Goal: Task Accomplishment & Management: Use online tool/utility

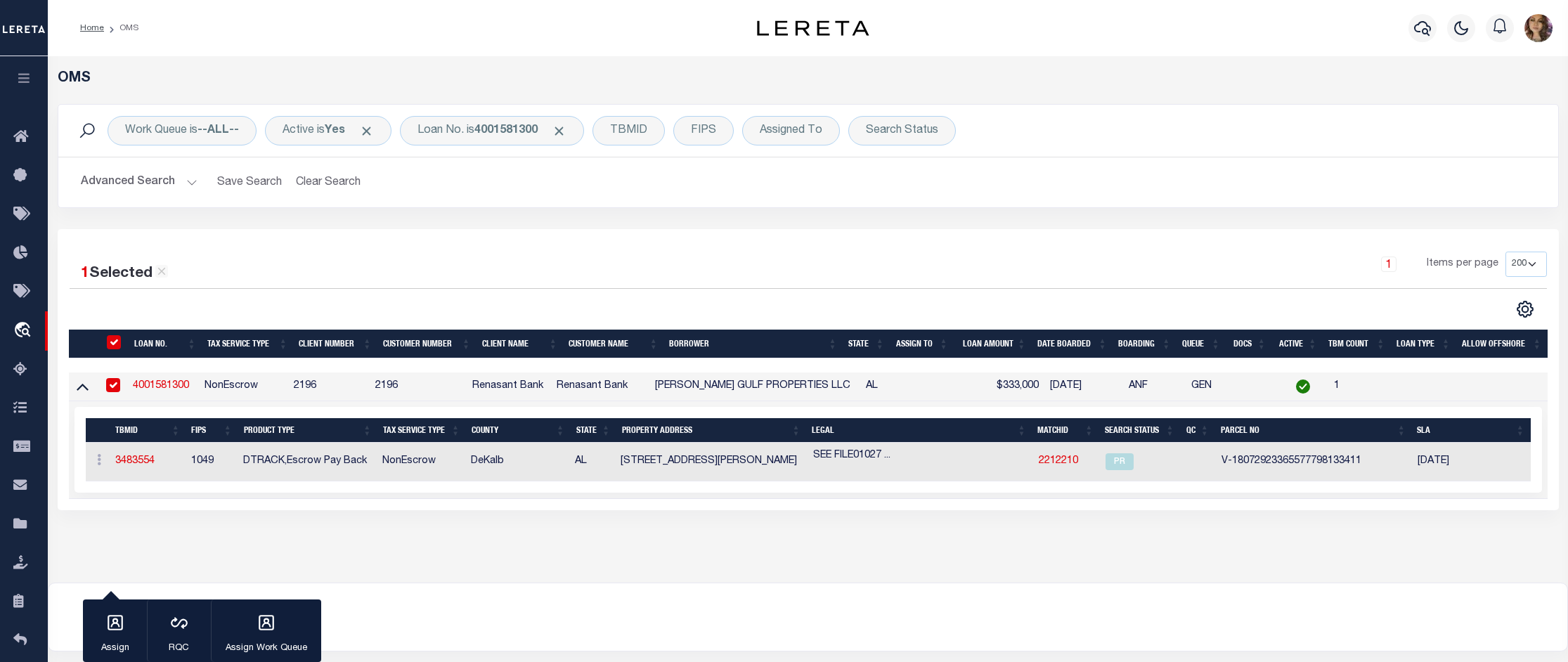
select select "200"
click at [508, 136] on b "4001581300" at bounding box center [506, 131] width 63 height 11
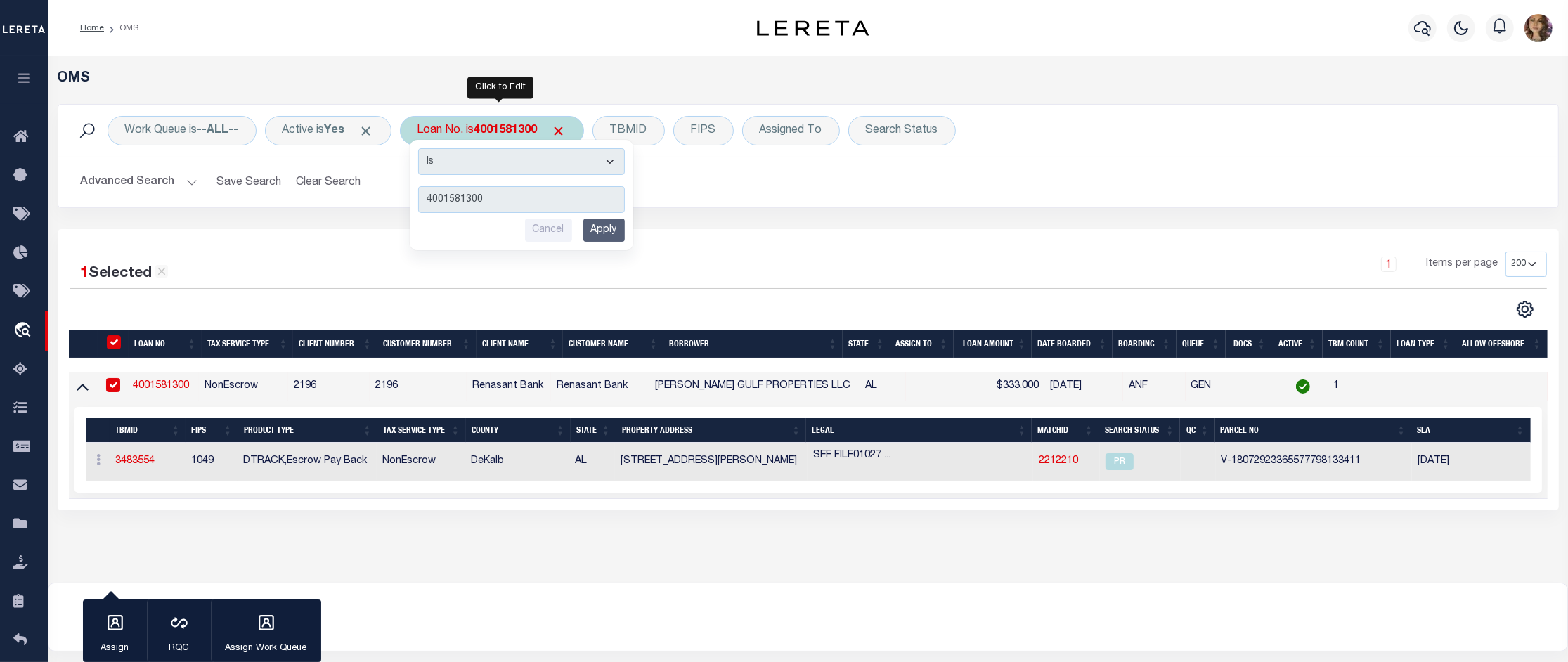
type input "2397000"
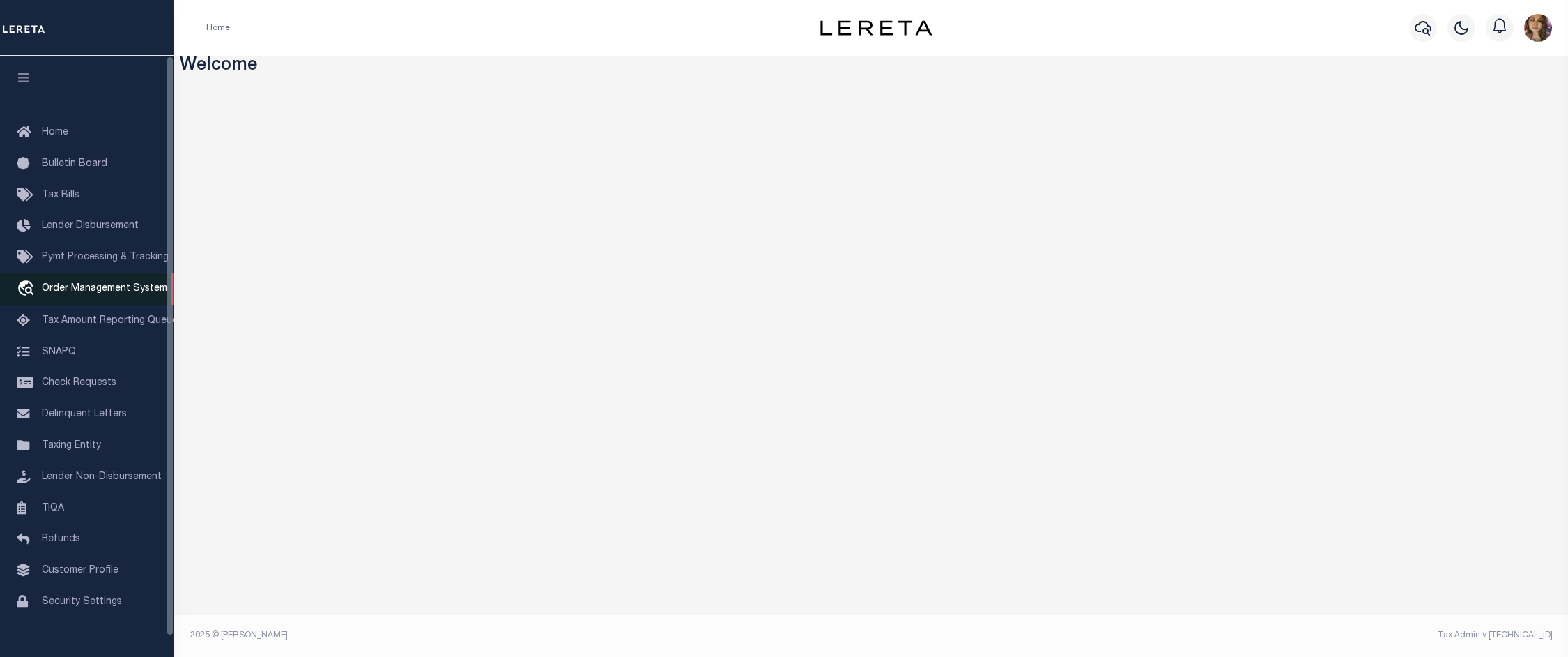
click at [89, 293] on span "Order Management System" at bounding box center [104, 289] width 125 height 9
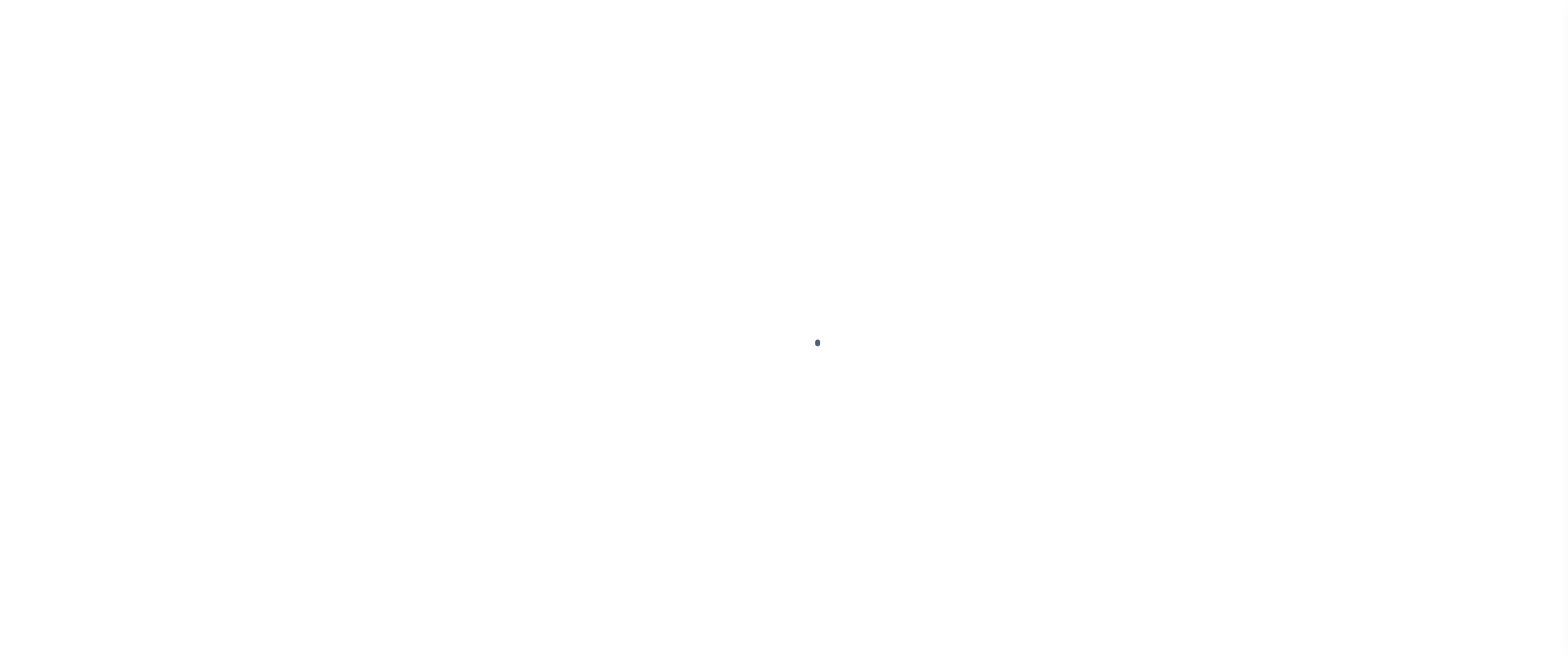
scroll to position [22, 0]
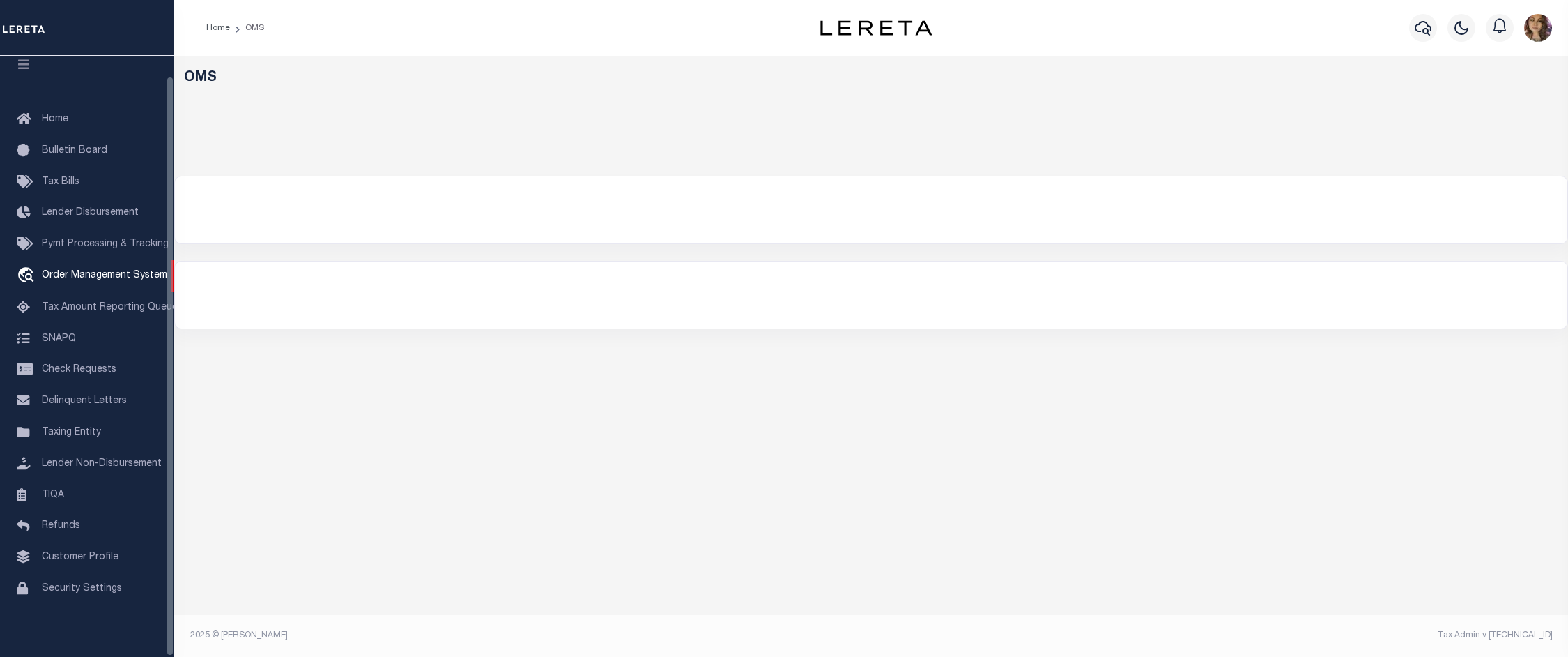
select select "200"
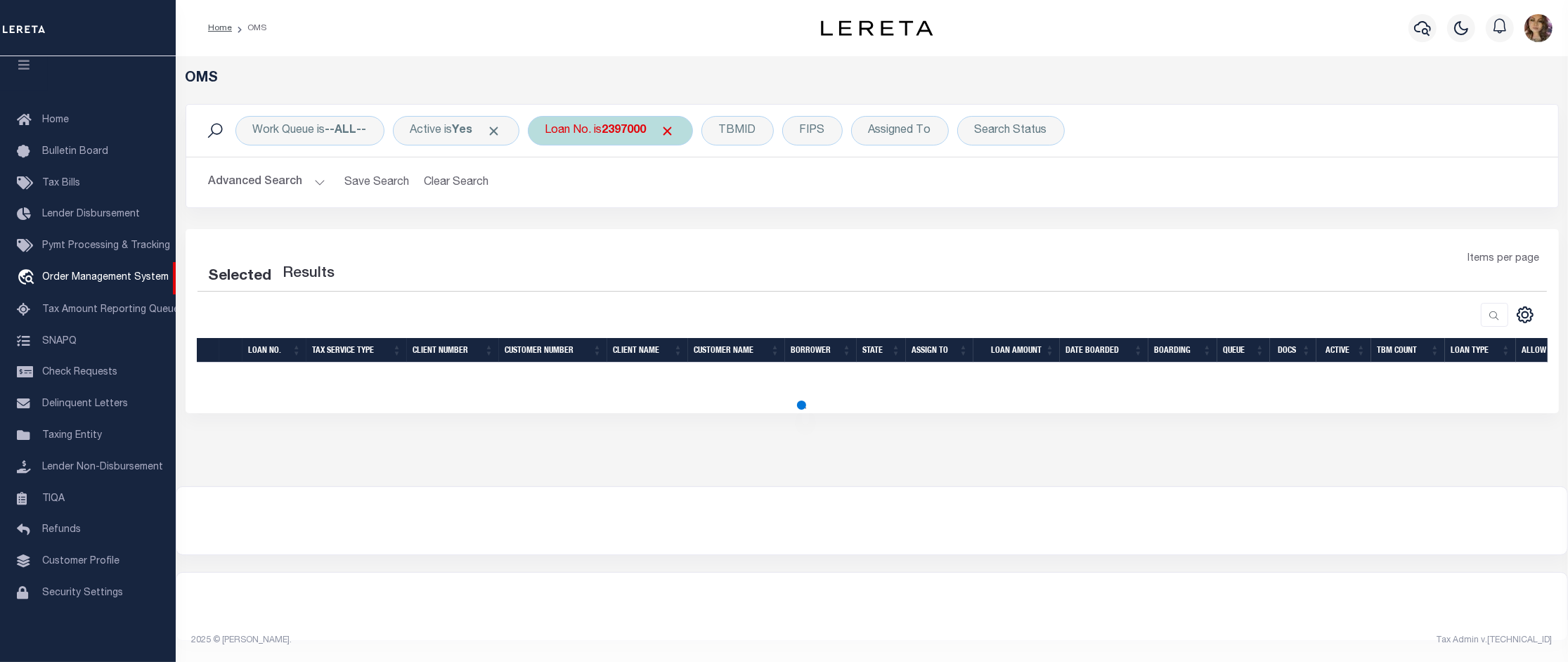
select select "200"
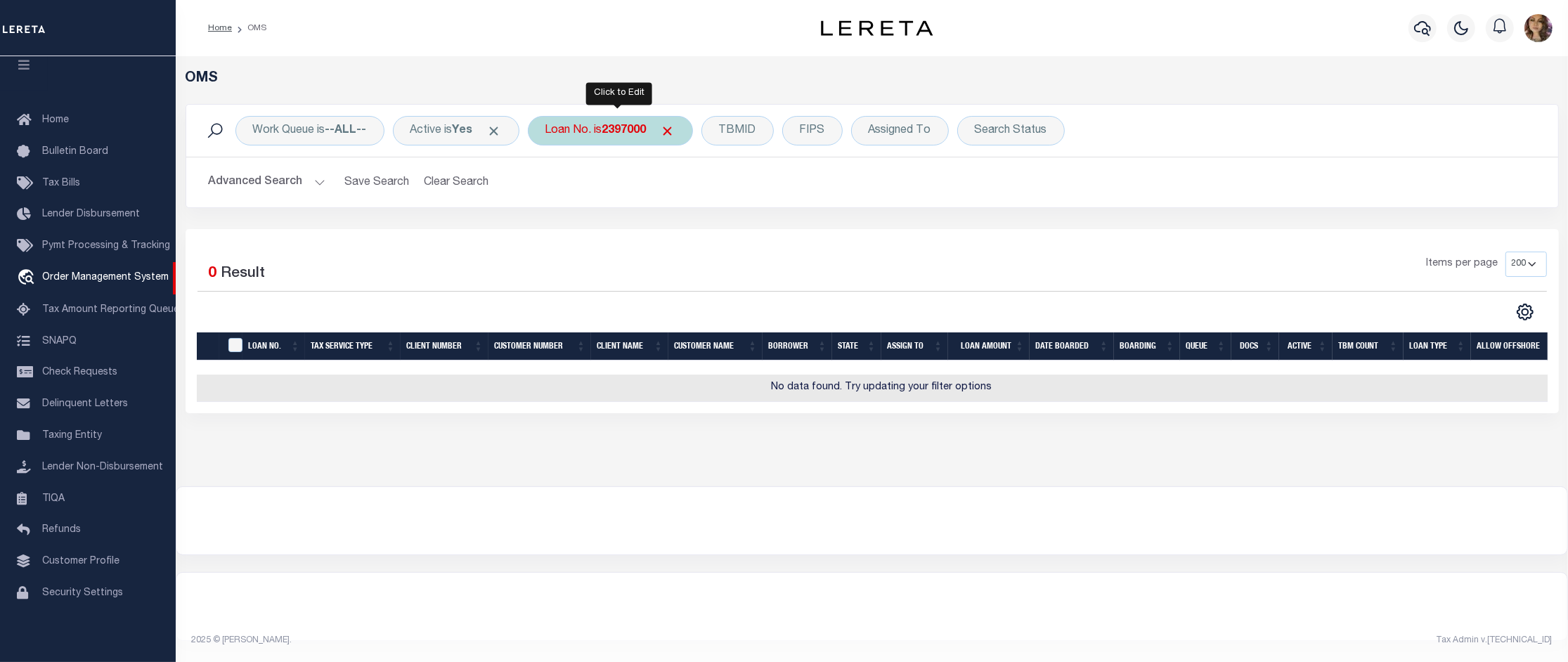
click at [627, 131] on b "2397000" at bounding box center [624, 131] width 44 height 11
click at [571, 134] on div "Loan No. is 2397000" at bounding box center [610, 130] width 166 height 30
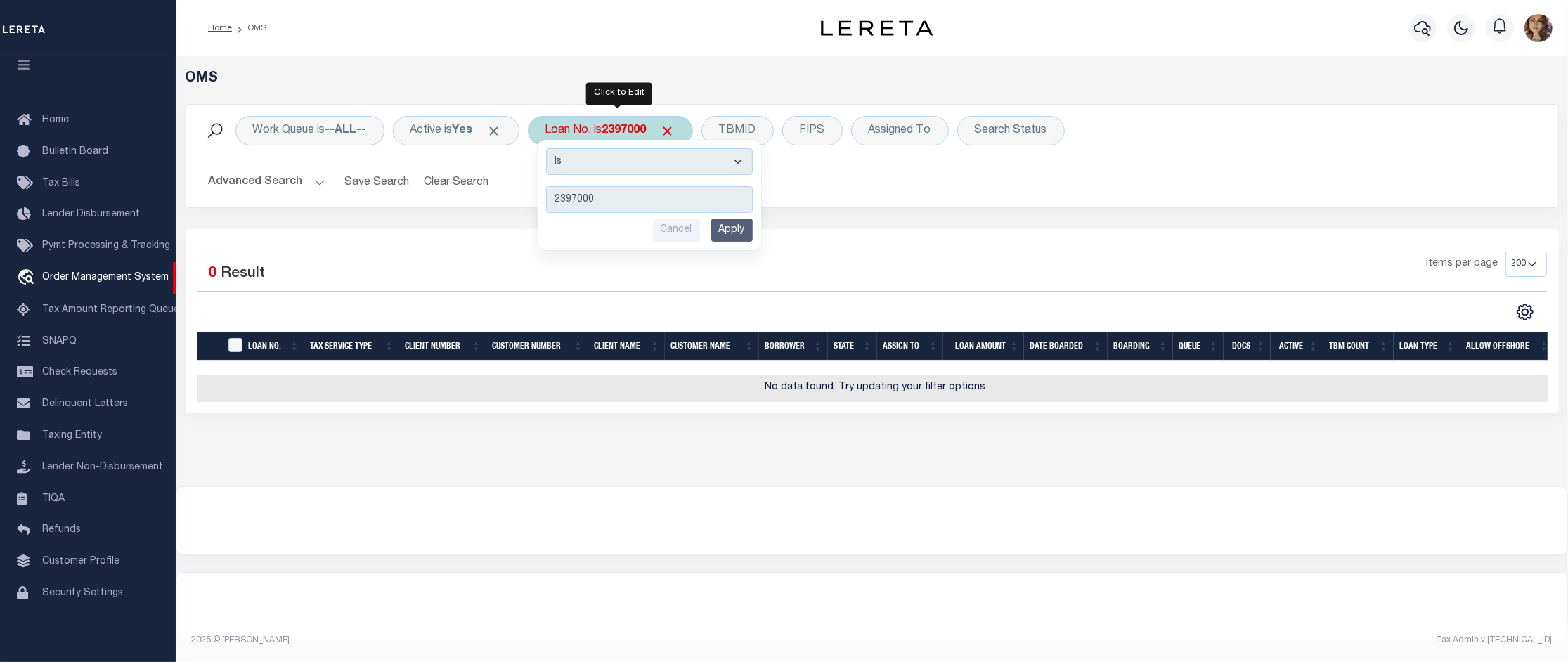
type input "3505221481119"
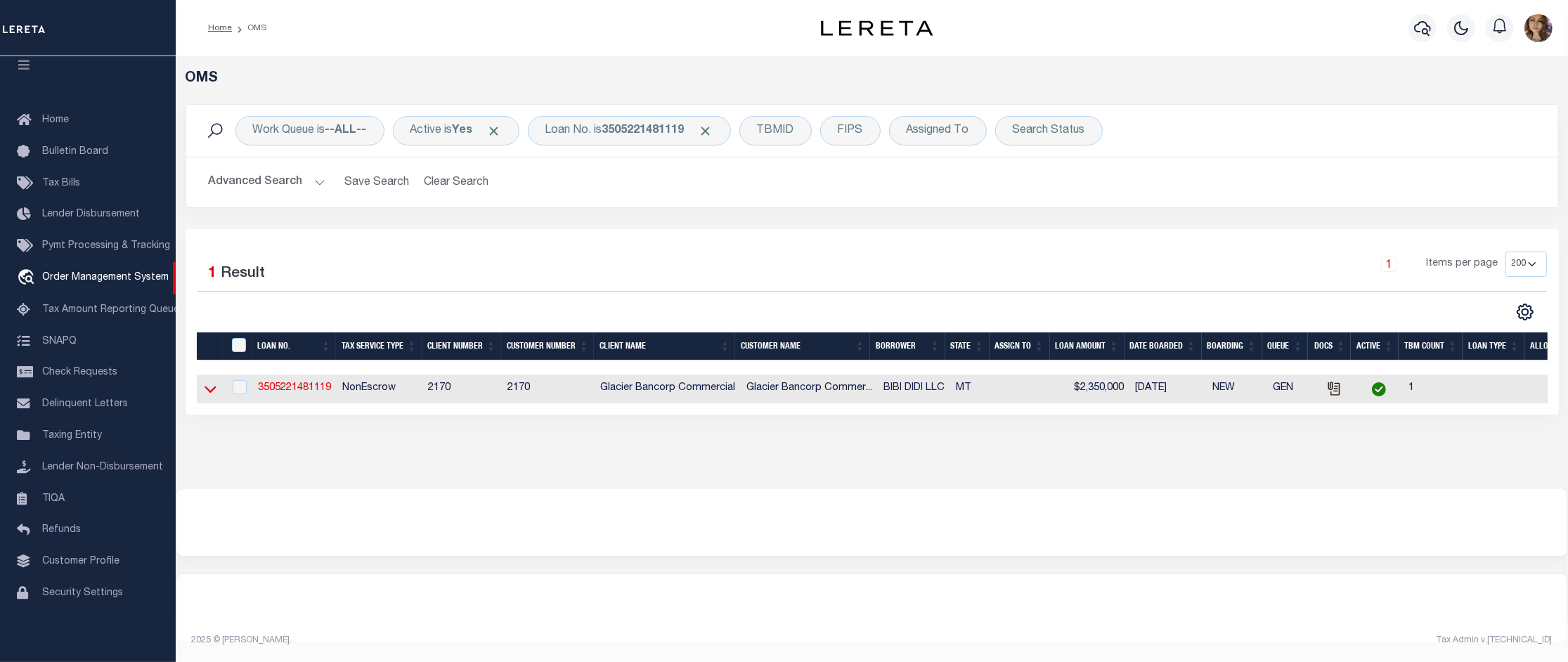
click at [205, 392] on icon at bounding box center [211, 388] width 11 height 14
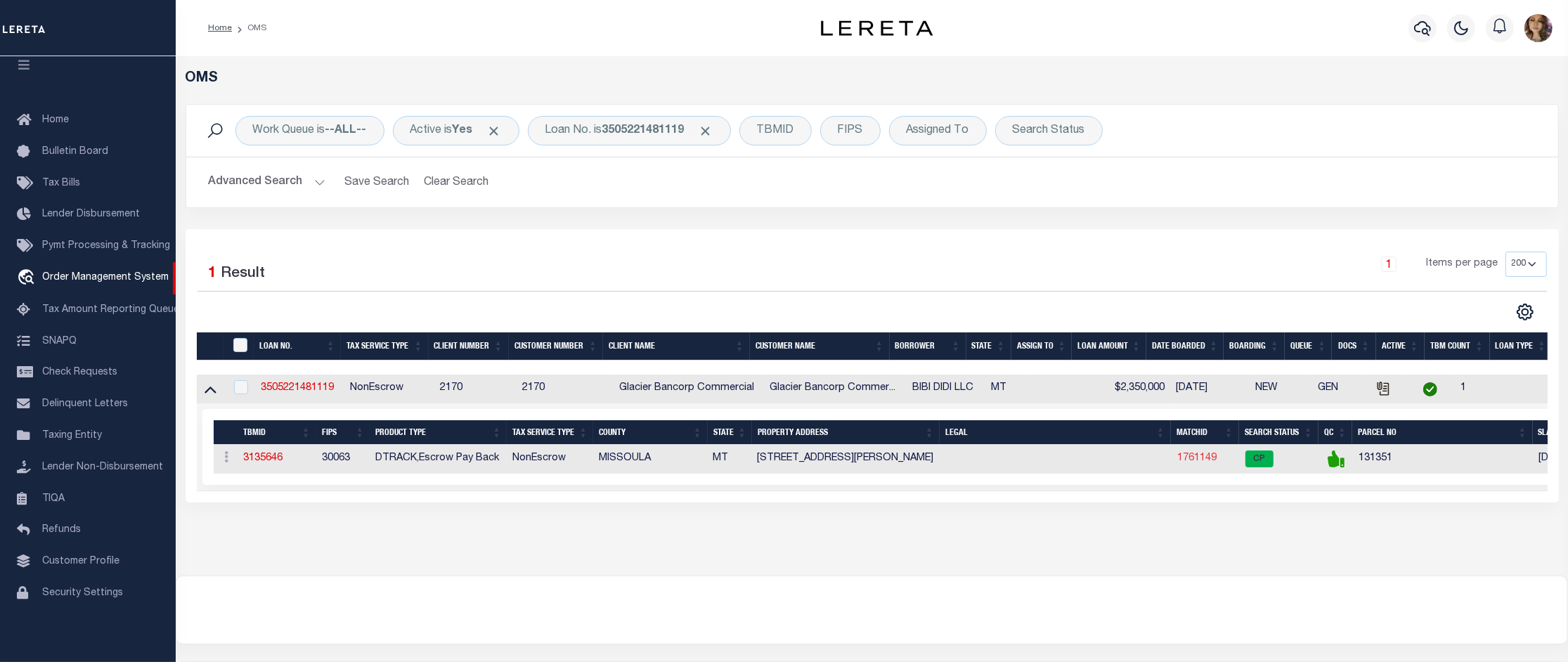
click at [1198, 456] on link "1761149" at bounding box center [1197, 457] width 39 height 10
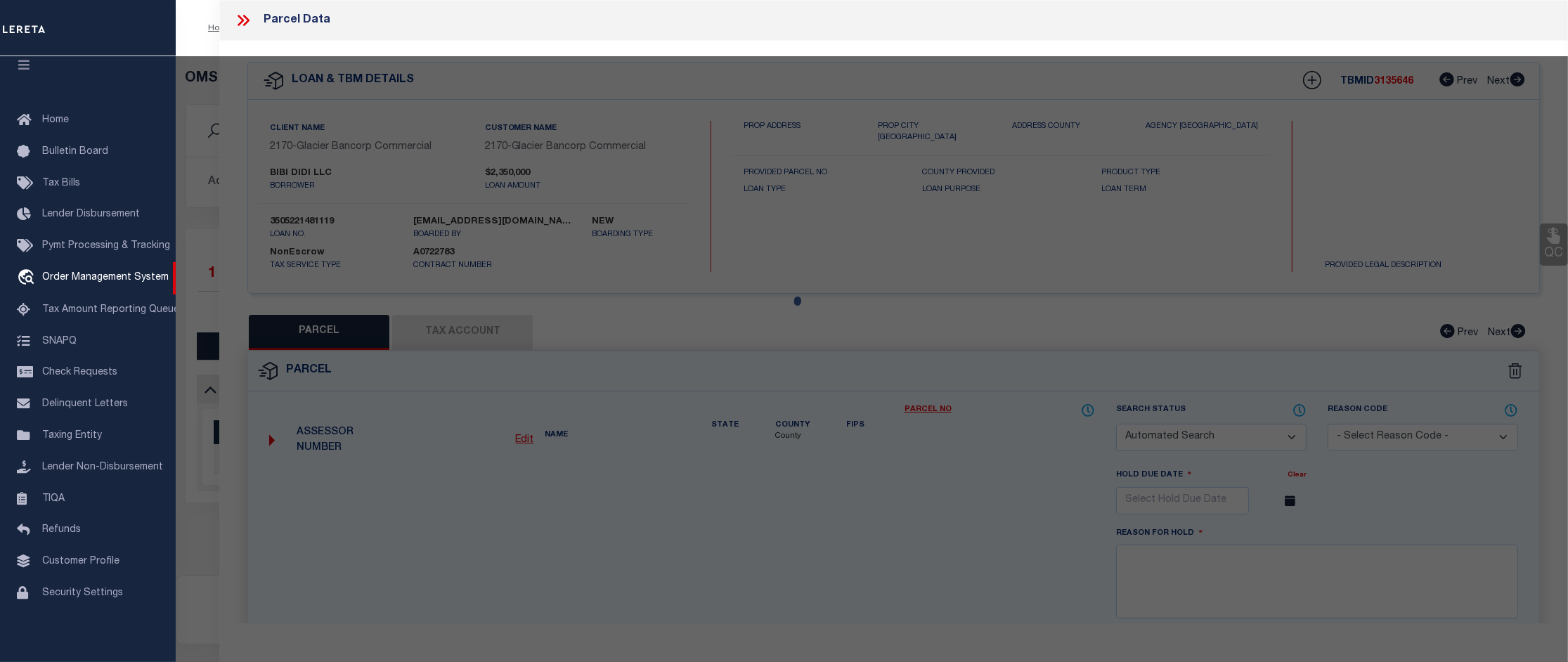
checkbox input "false"
select select "CP"
type input "BROOKS STREET CAFFE LLC"
select select
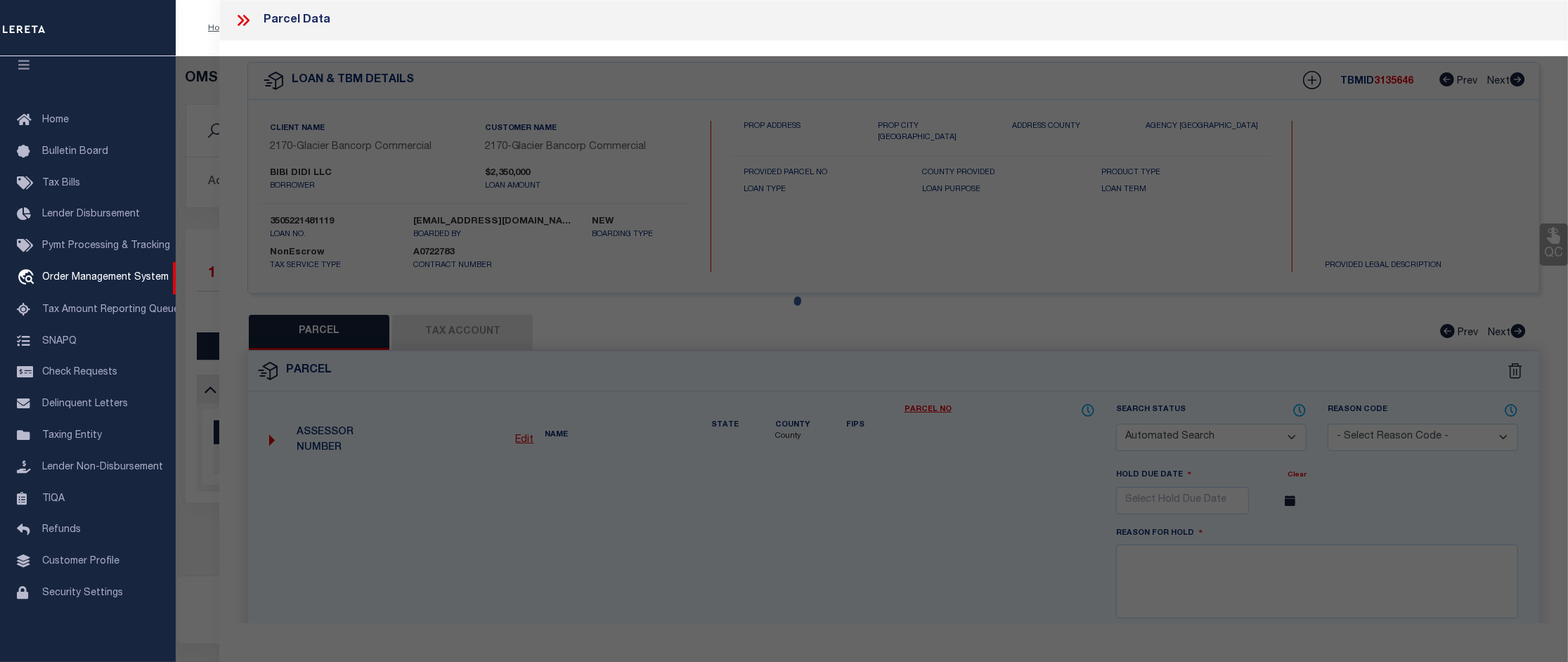
type input "500 BROOKS ST"
checkbox input "false"
type input "MISSOULA, MT 59801"
type textarea "S28, T13 N, R19 W, C.O.S. 5887, PARCEL 1"
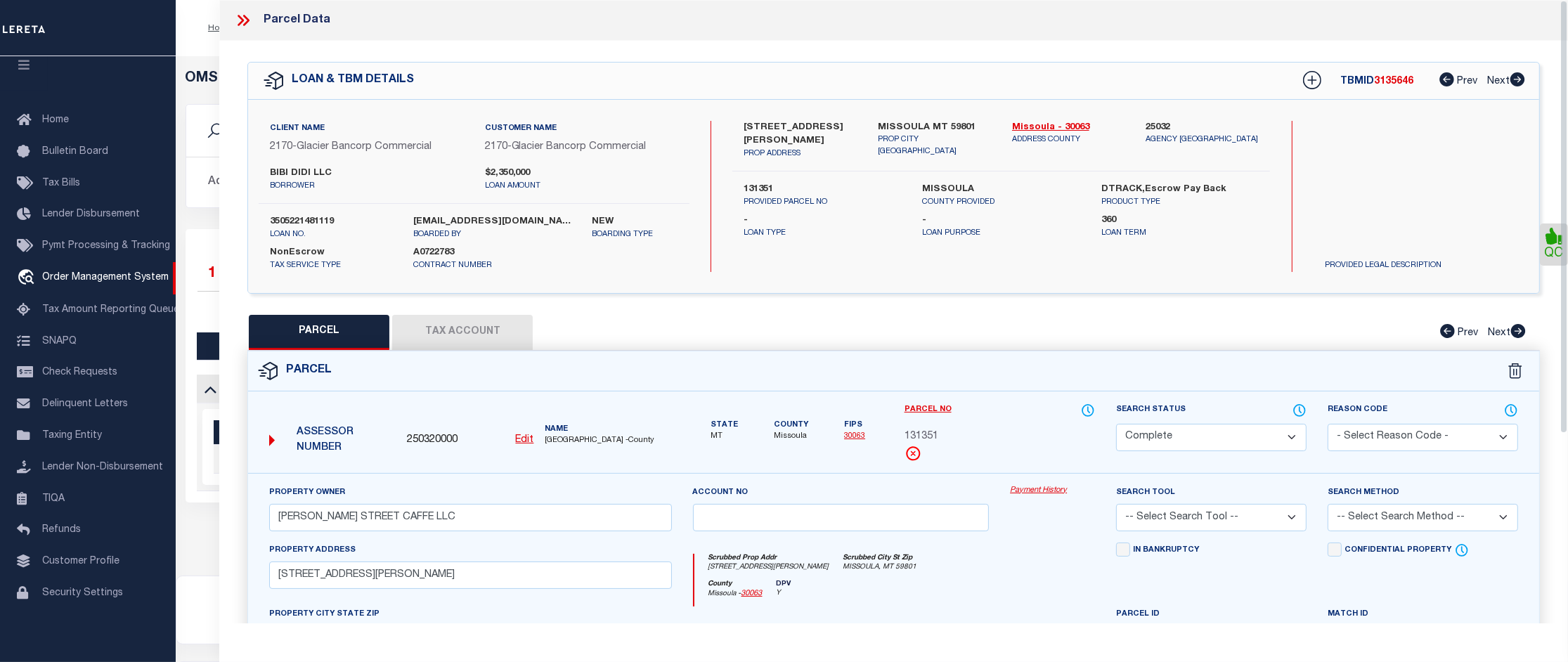
click at [1048, 493] on link "Payment History" at bounding box center [1052, 491] width 85 height 11
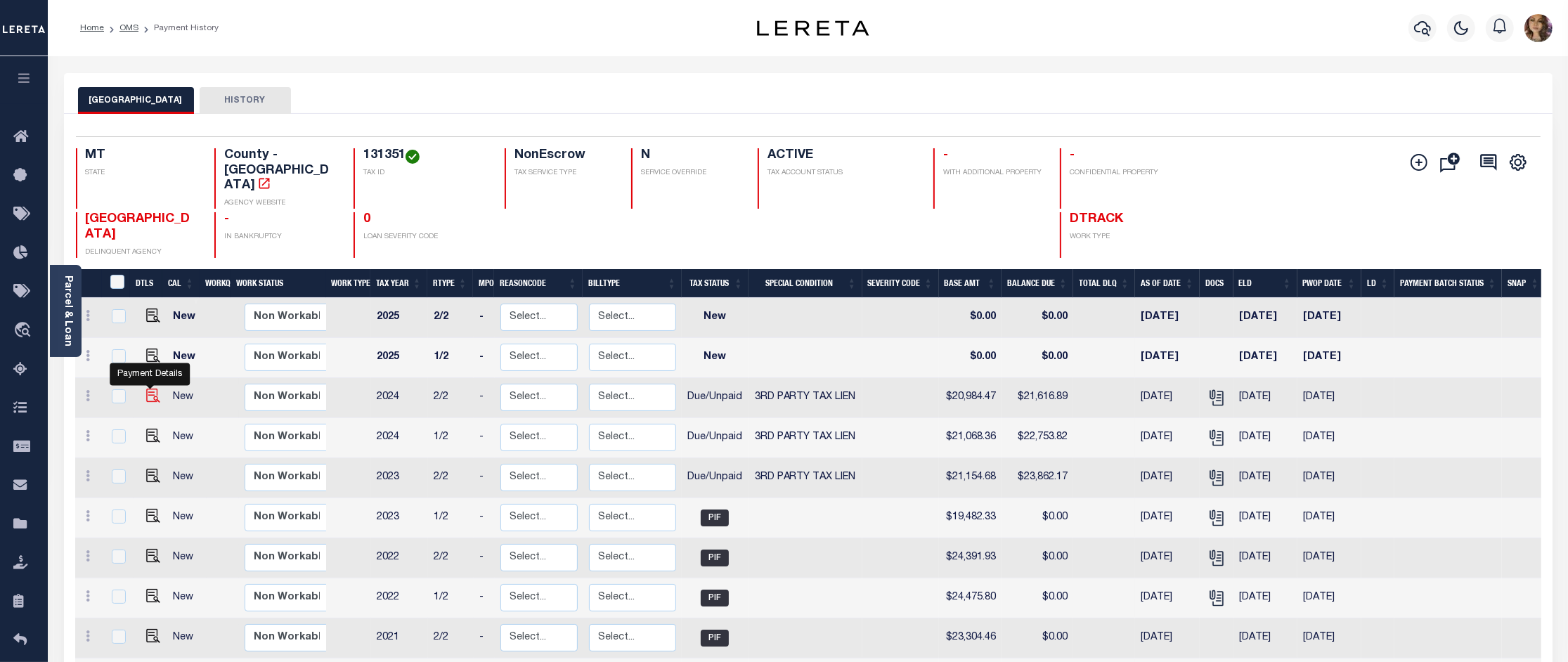
click at [149, 388] on img "" at bounding box center [153, 395] width 14 height 14
checkbox input "true"
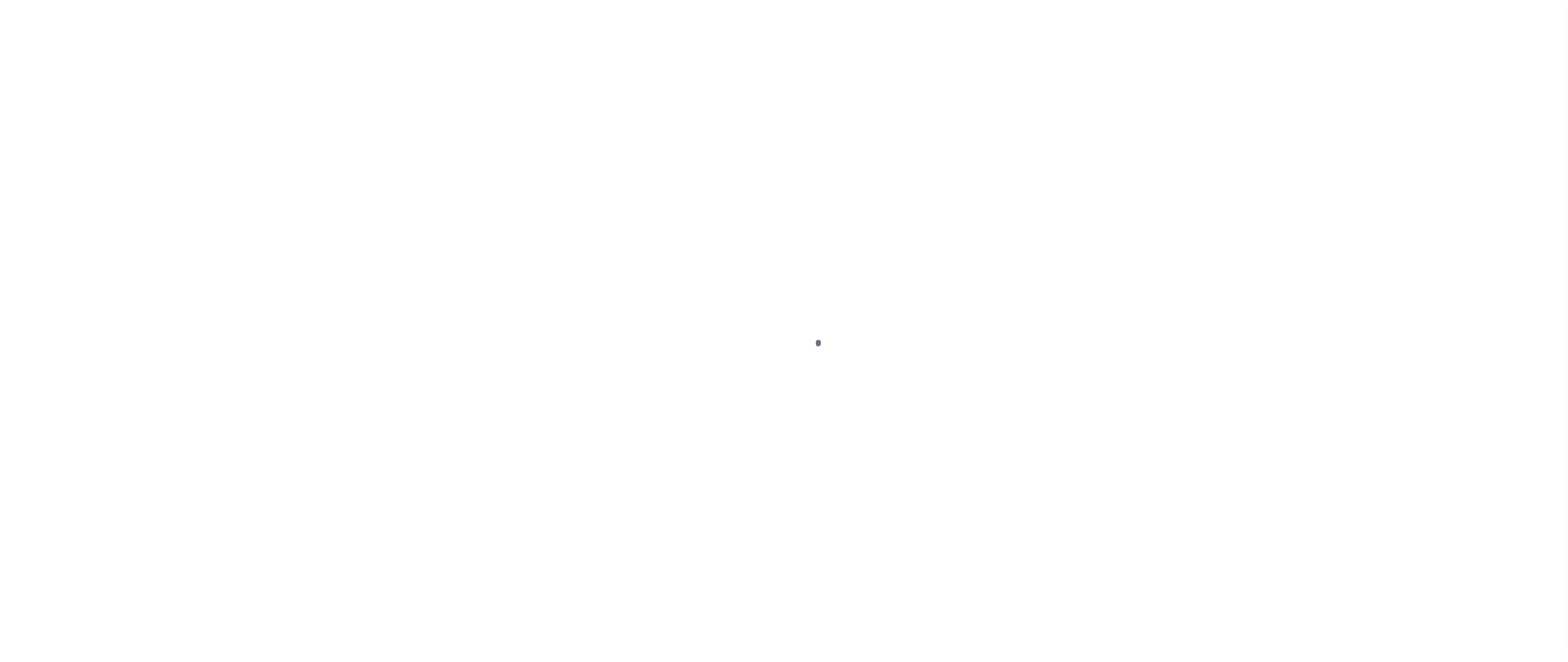
select select "DUE"
select select "20"
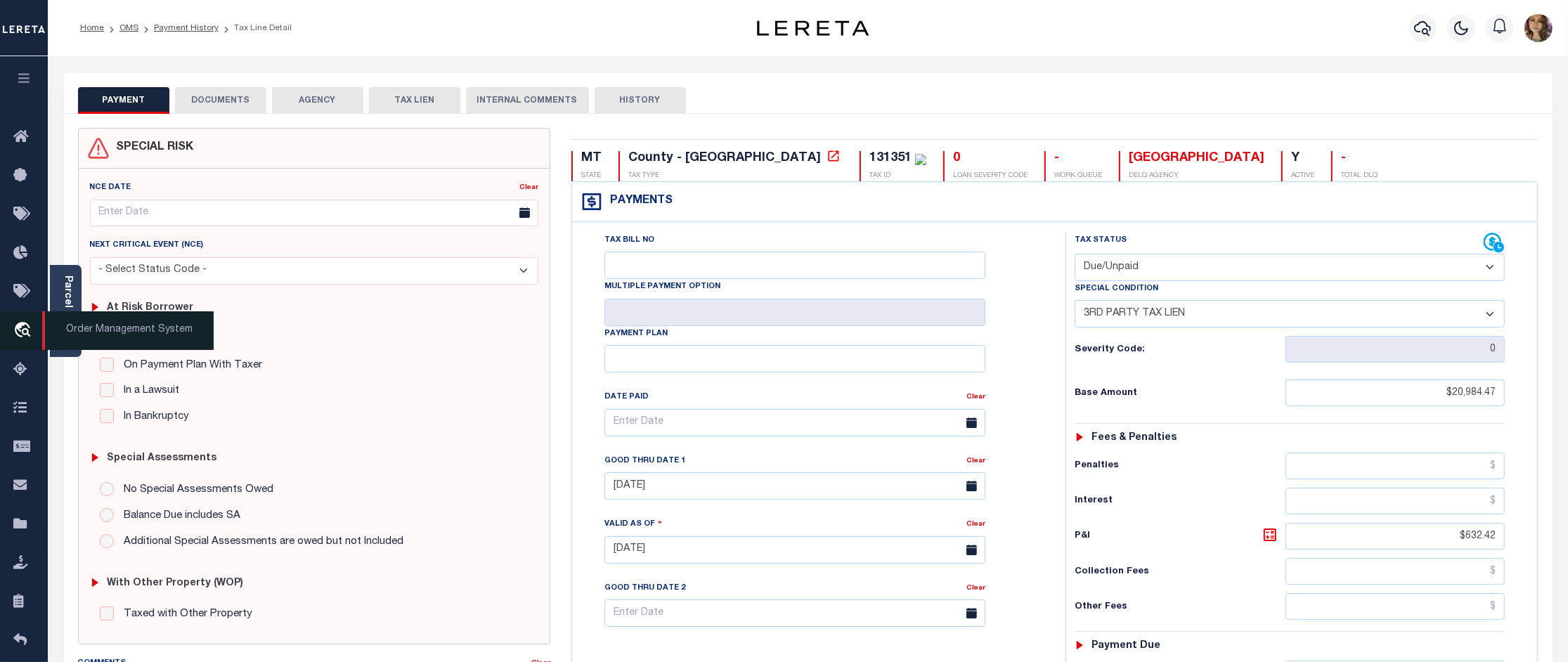
click at [122, 337] on span "Order Management System" at bounding box center [127, 330] width 171 height 38
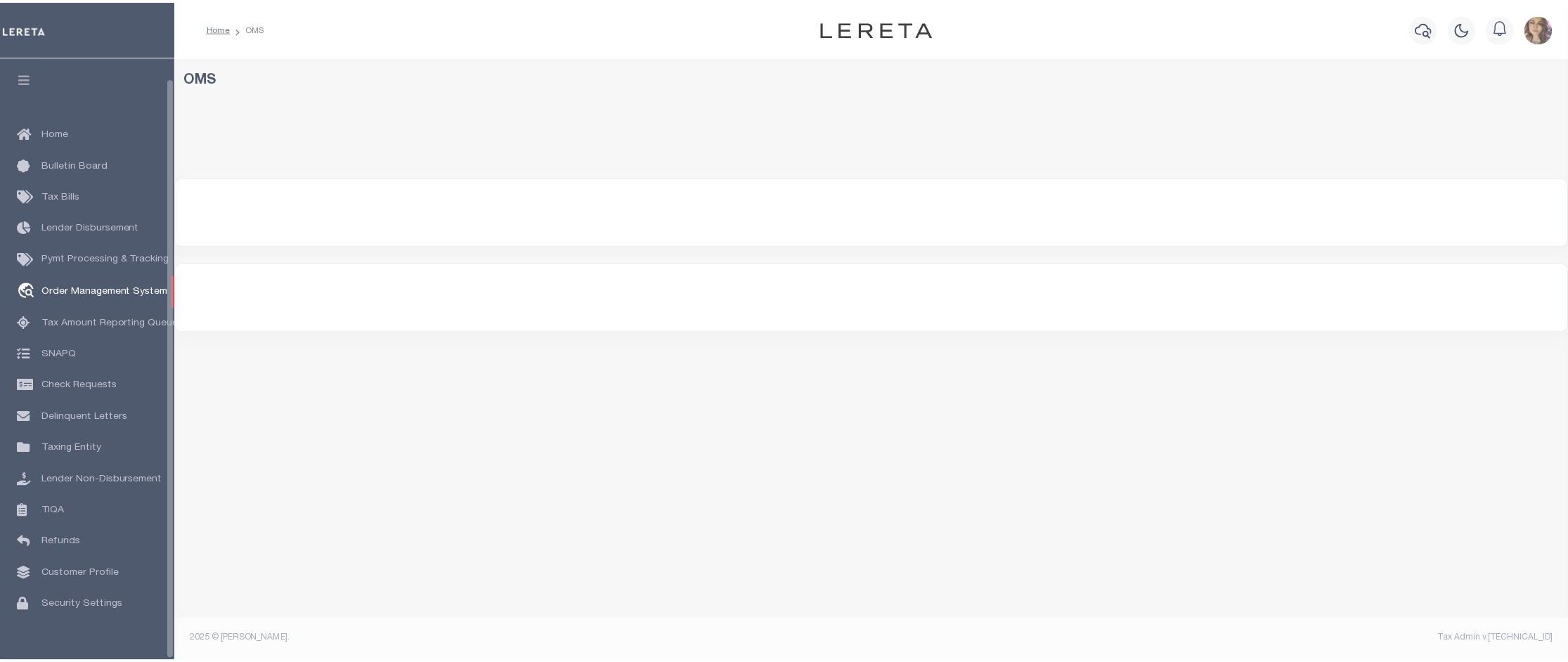
scroll to position [22, 0]
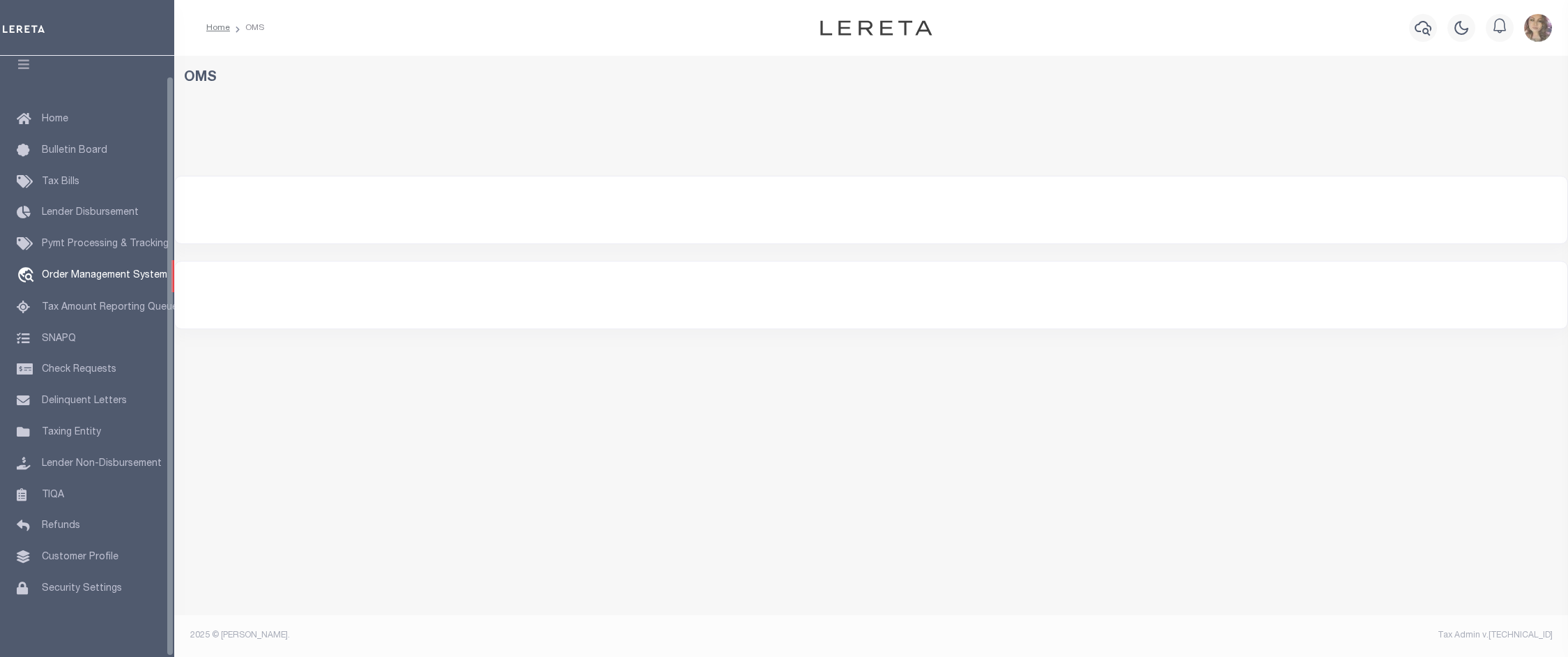
select select "200"
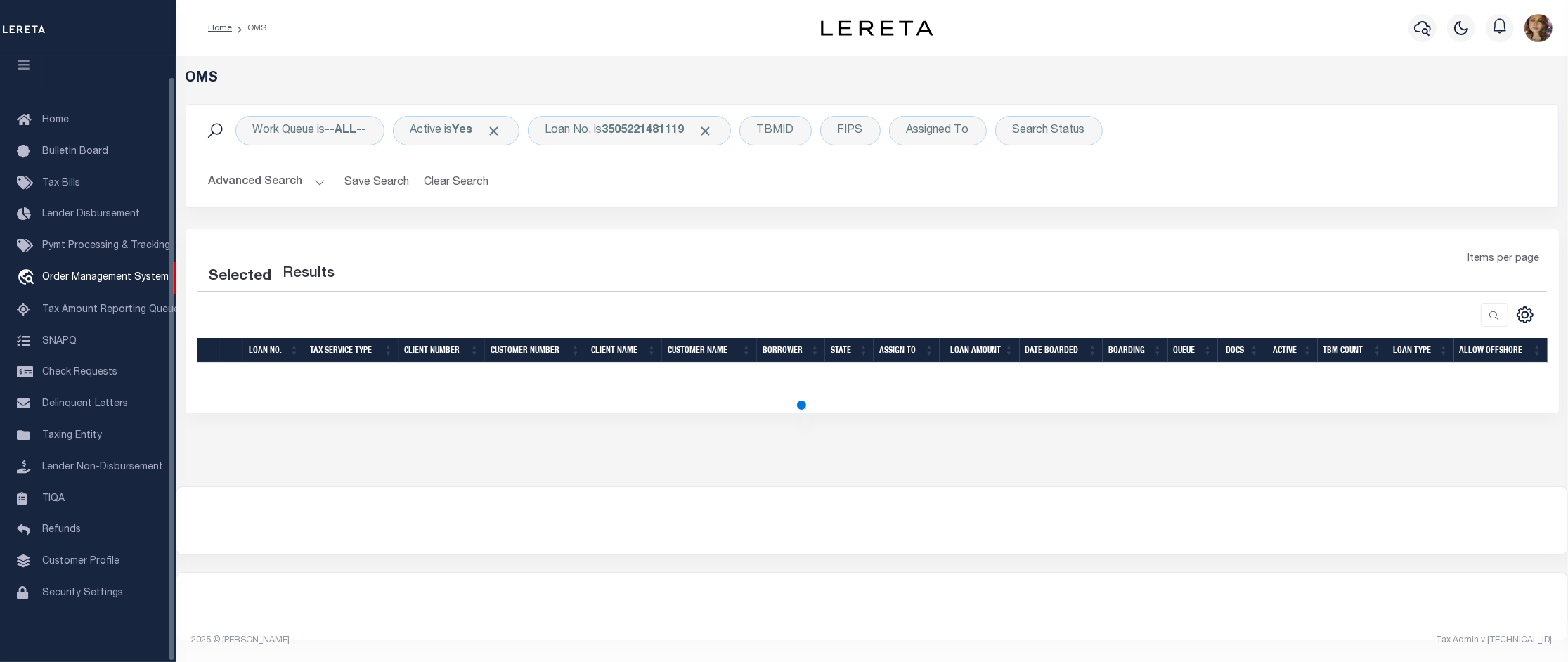
select select "200"
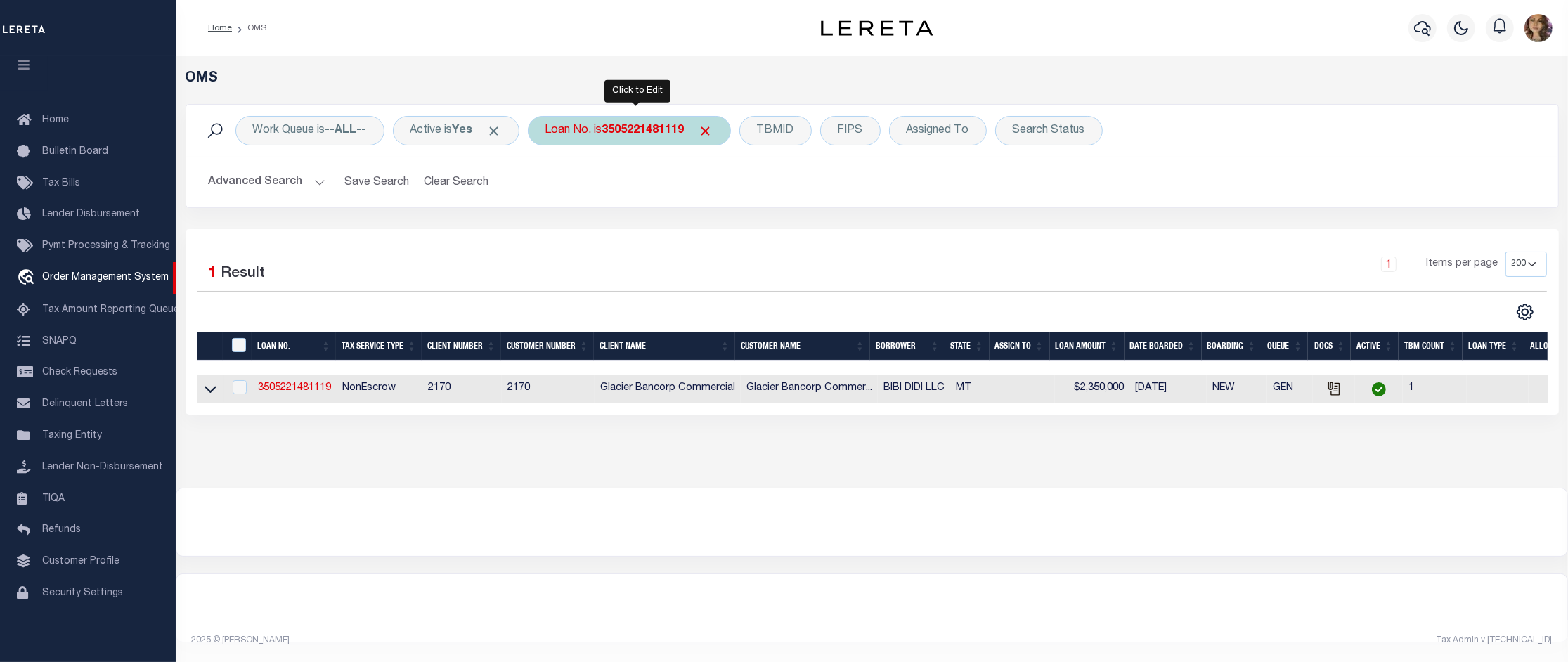
click at [634, 134] on b "3505221481119" at bounding box center [643, 131] width 82 height 11
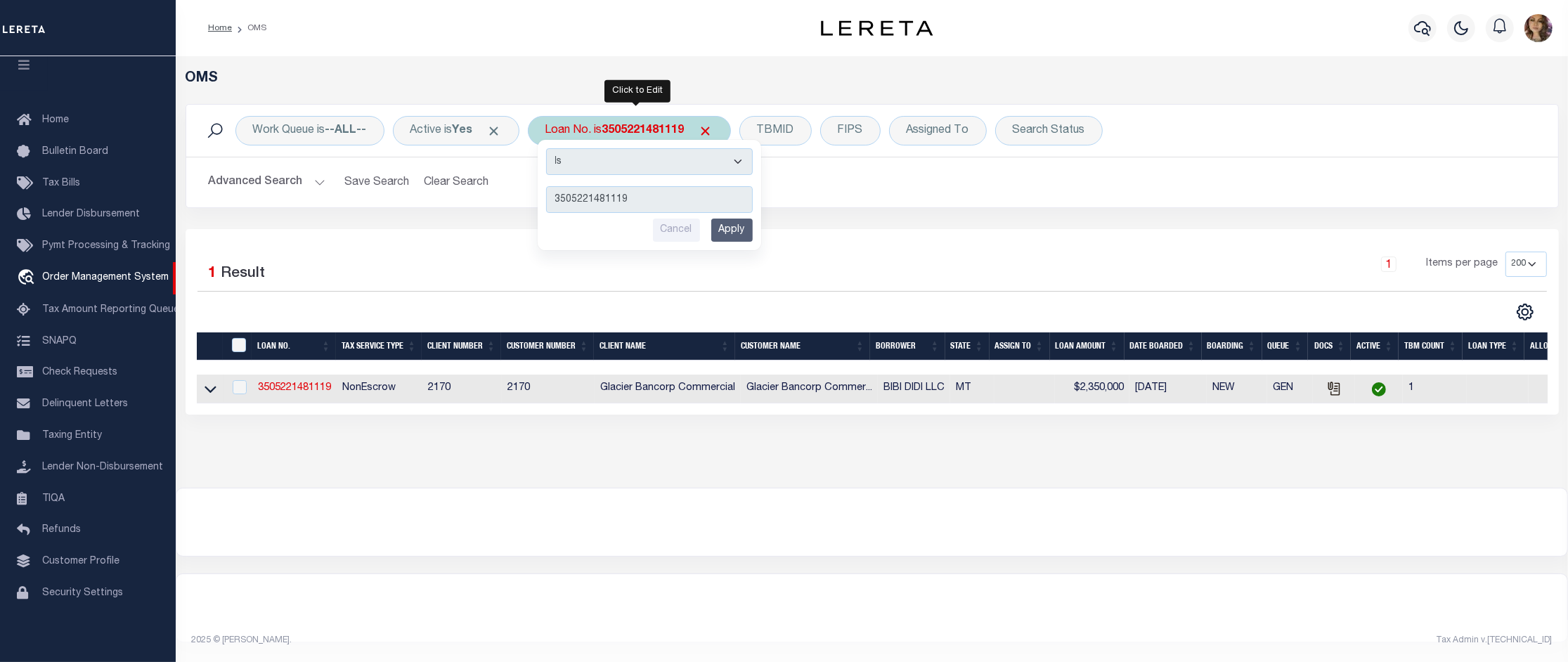
type input "10020450"
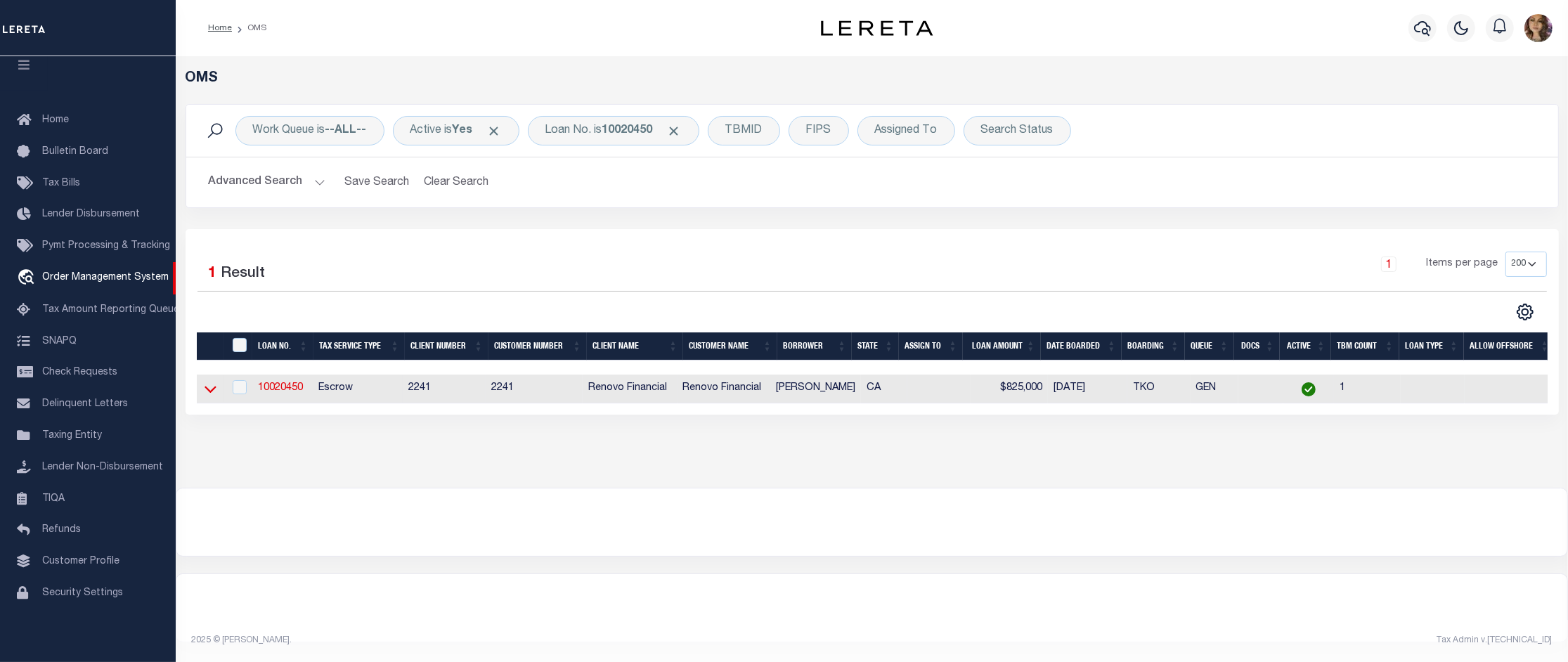
click at [206, 394] on icon at bounding box center [211, 388] width 11 height 14
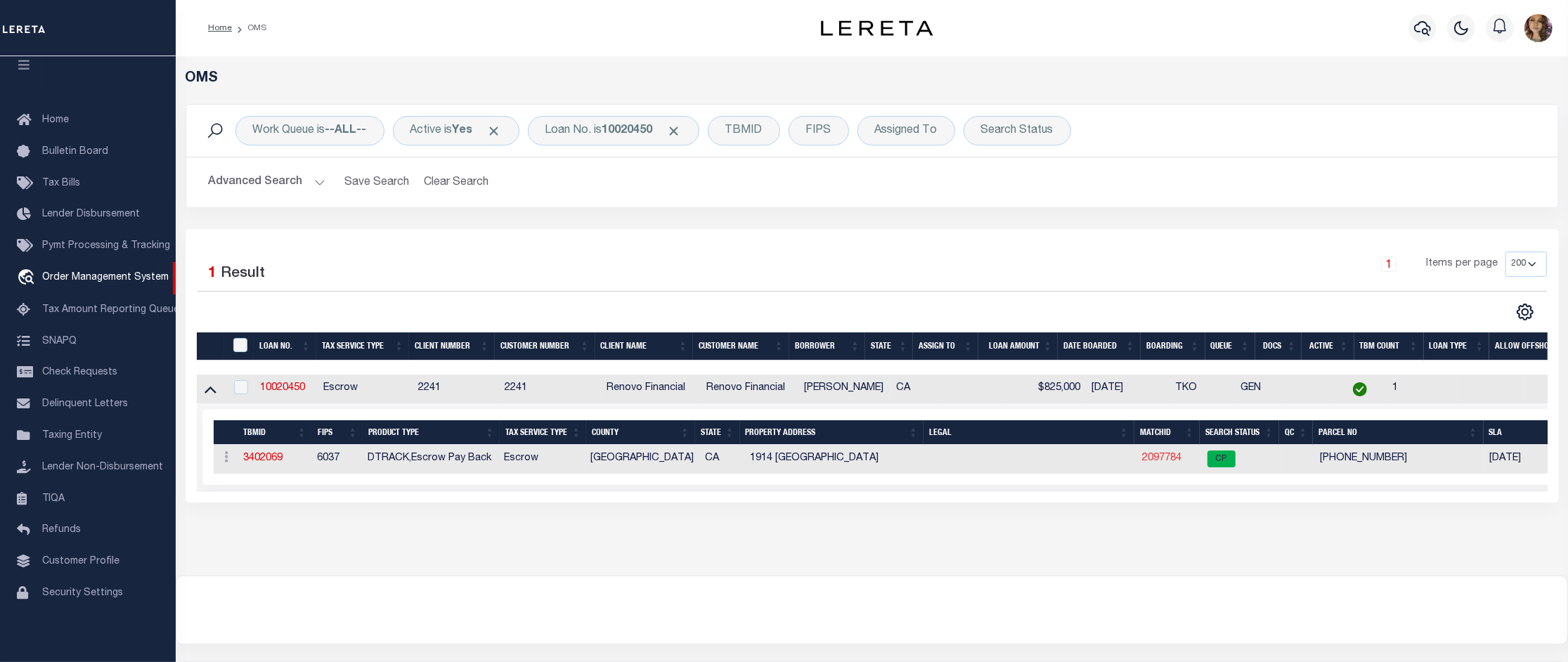
click at [1161, 463] on link "2097784" at bounding box center [1161, 457] width 39 height 10
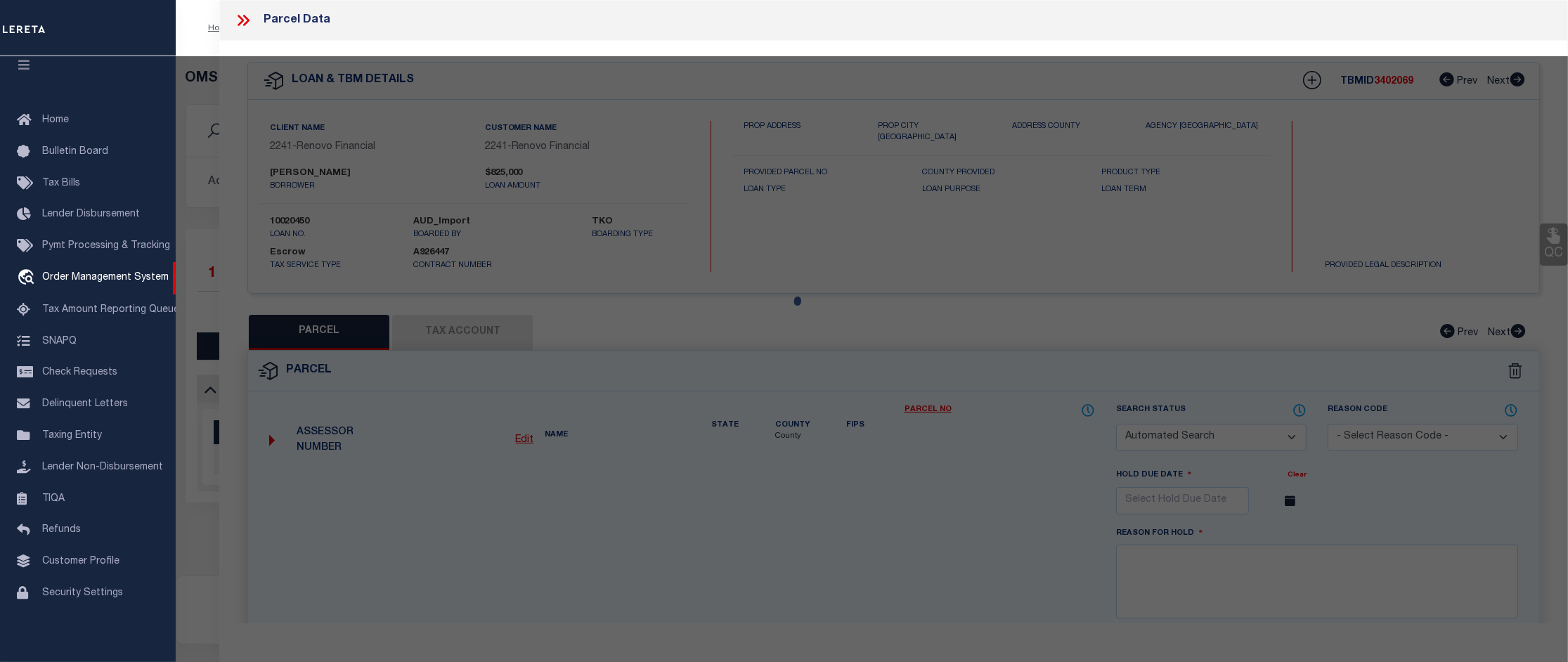
checkbox input "false"
select select "CP"
type input "1914 MELLON AVE"
checkbox input "false"
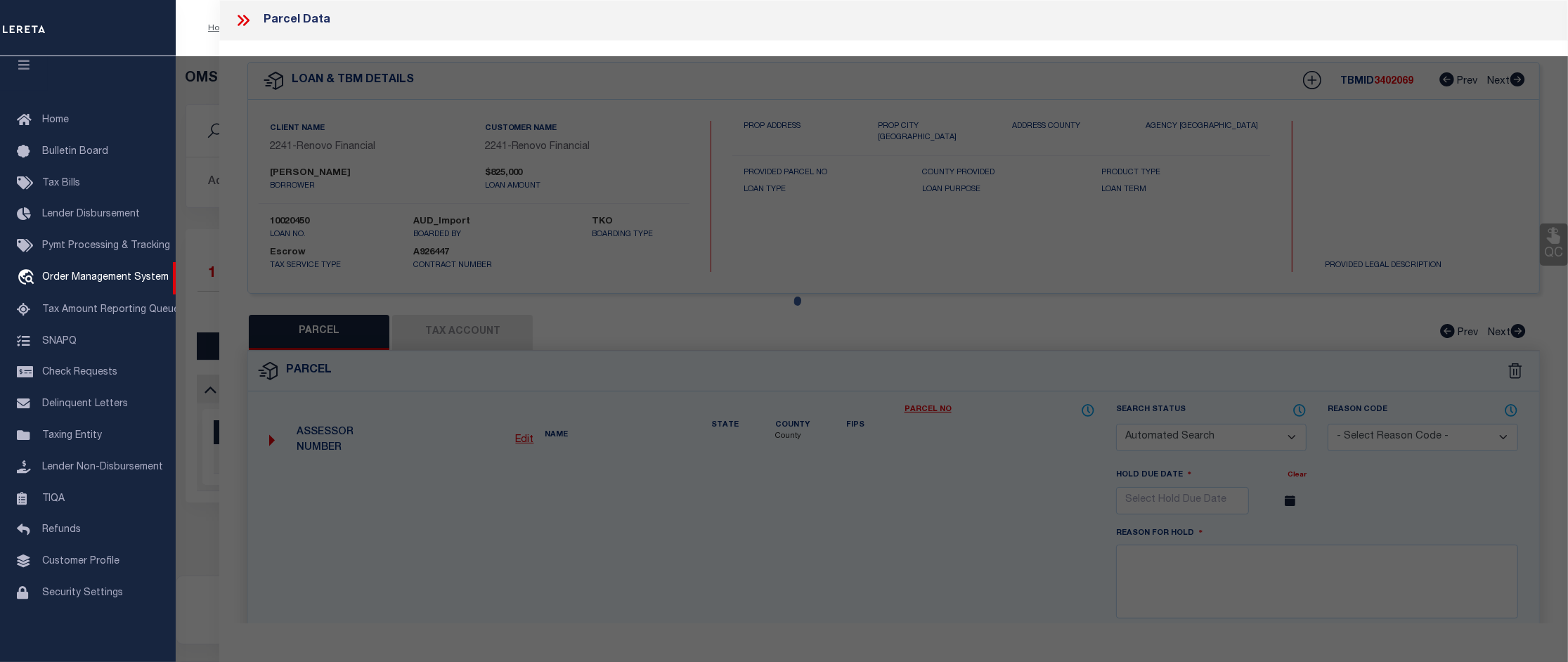
type textarea "TRACT # 4905 LOT 215"
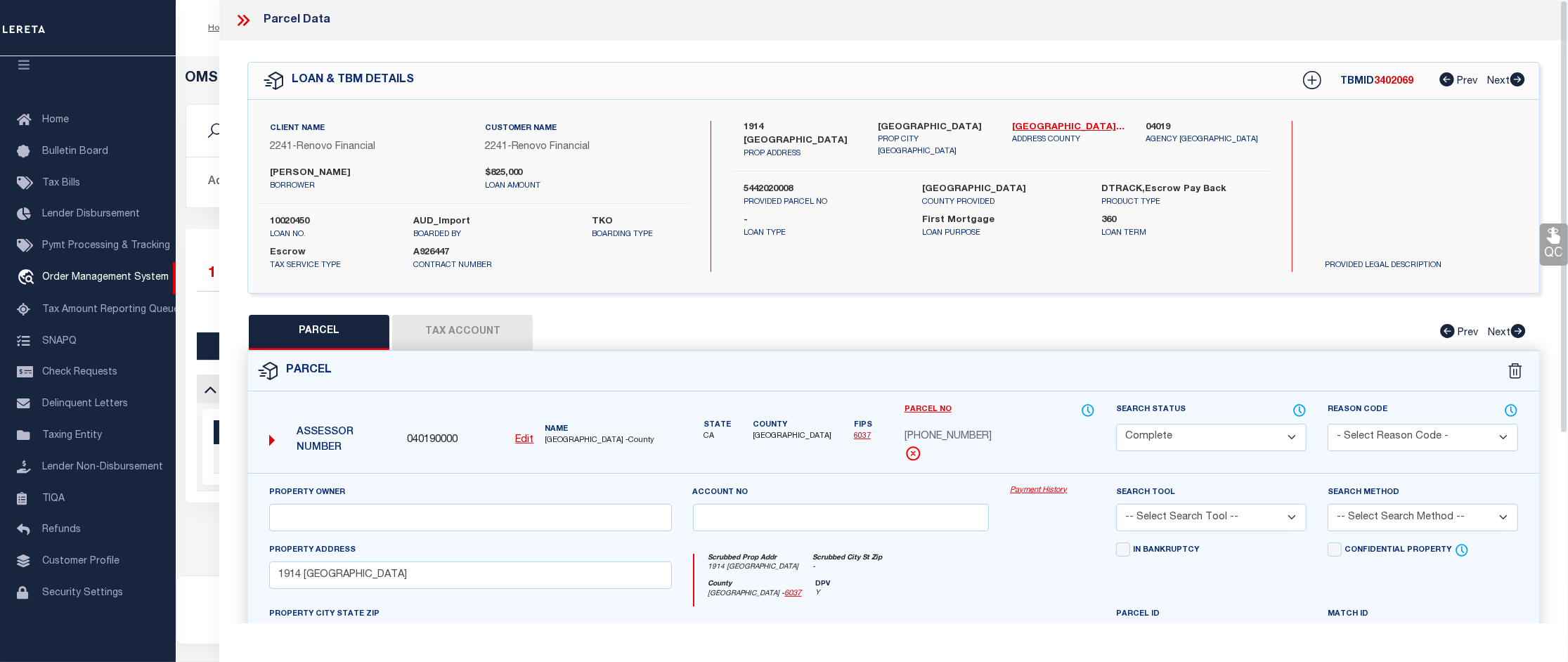
click at [1038, 486] on link "Payment History" at bounding box center [1052, 491] width 85 height 11
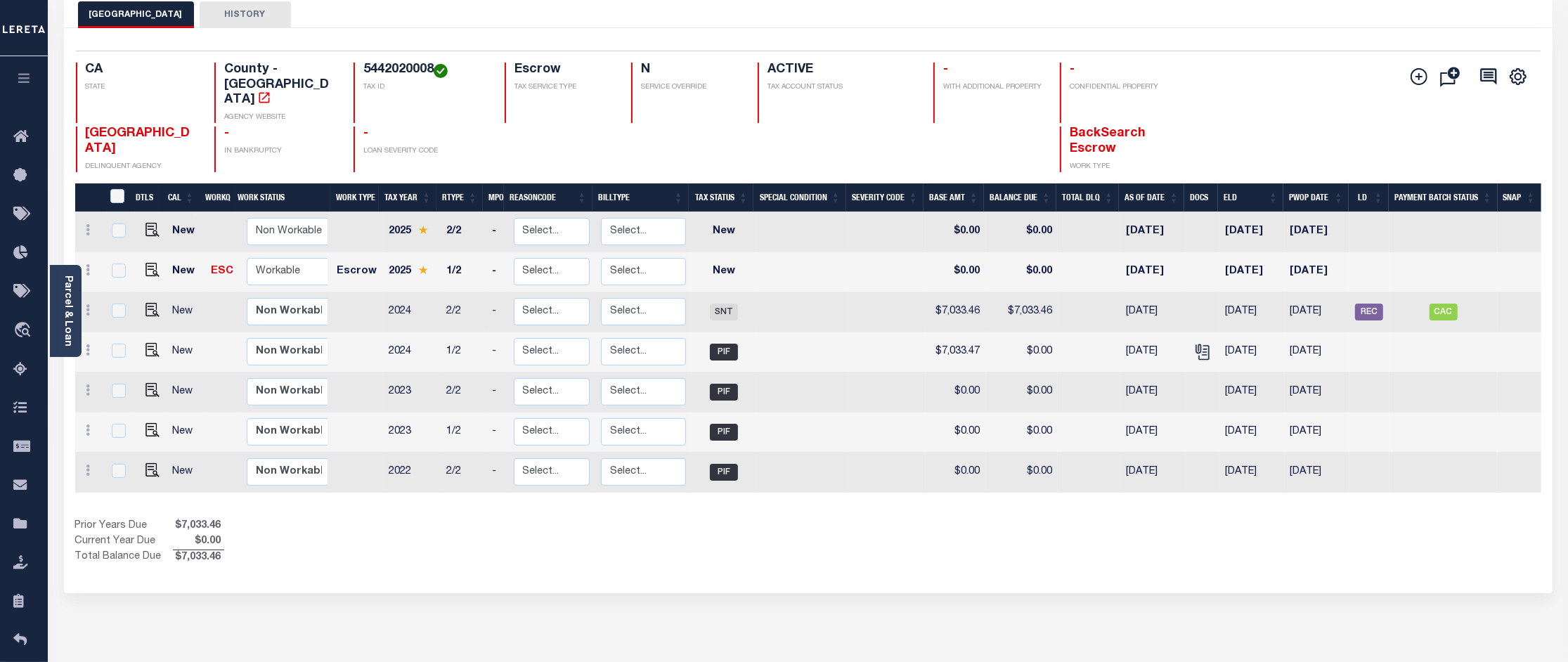
scroll to position [88, 0]
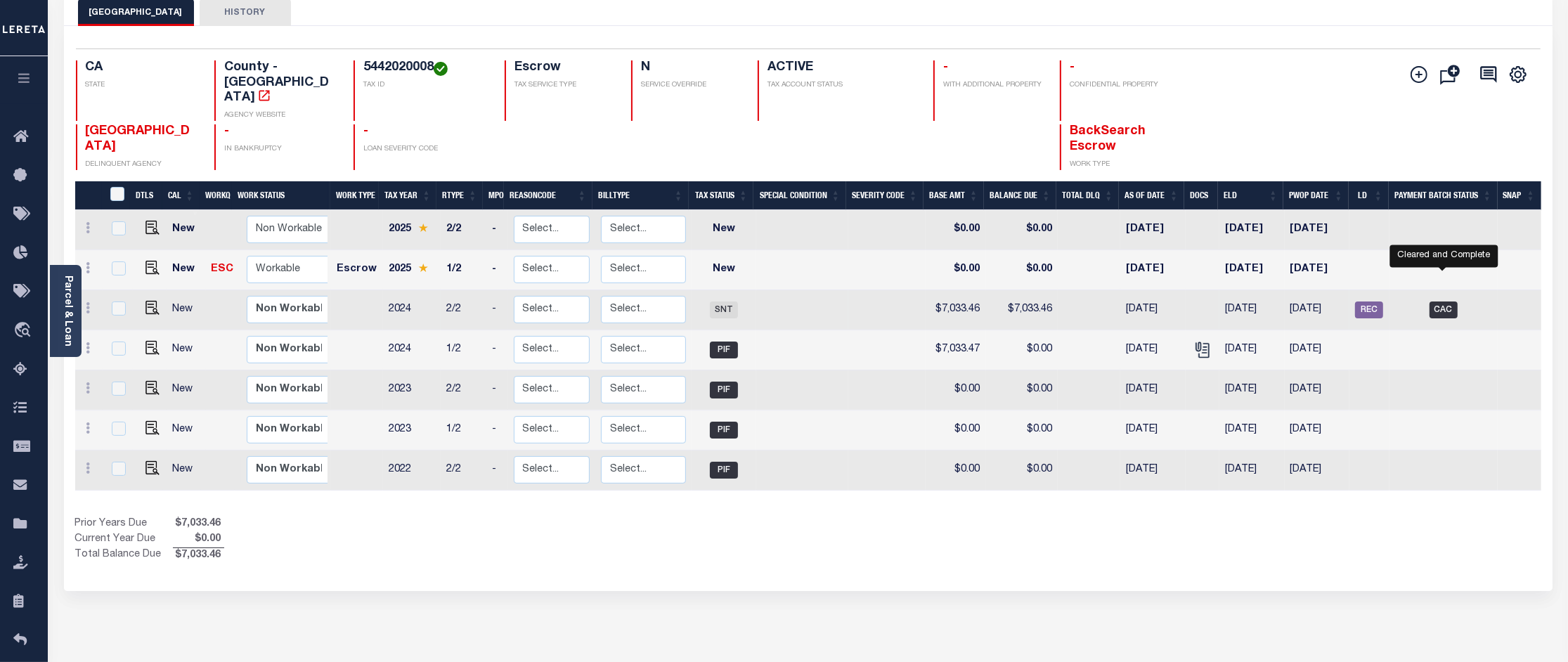
click at [1449, 301] on span "CAC" at bounding box center [1443, 310] width 28 height 17
checkbox input "true"
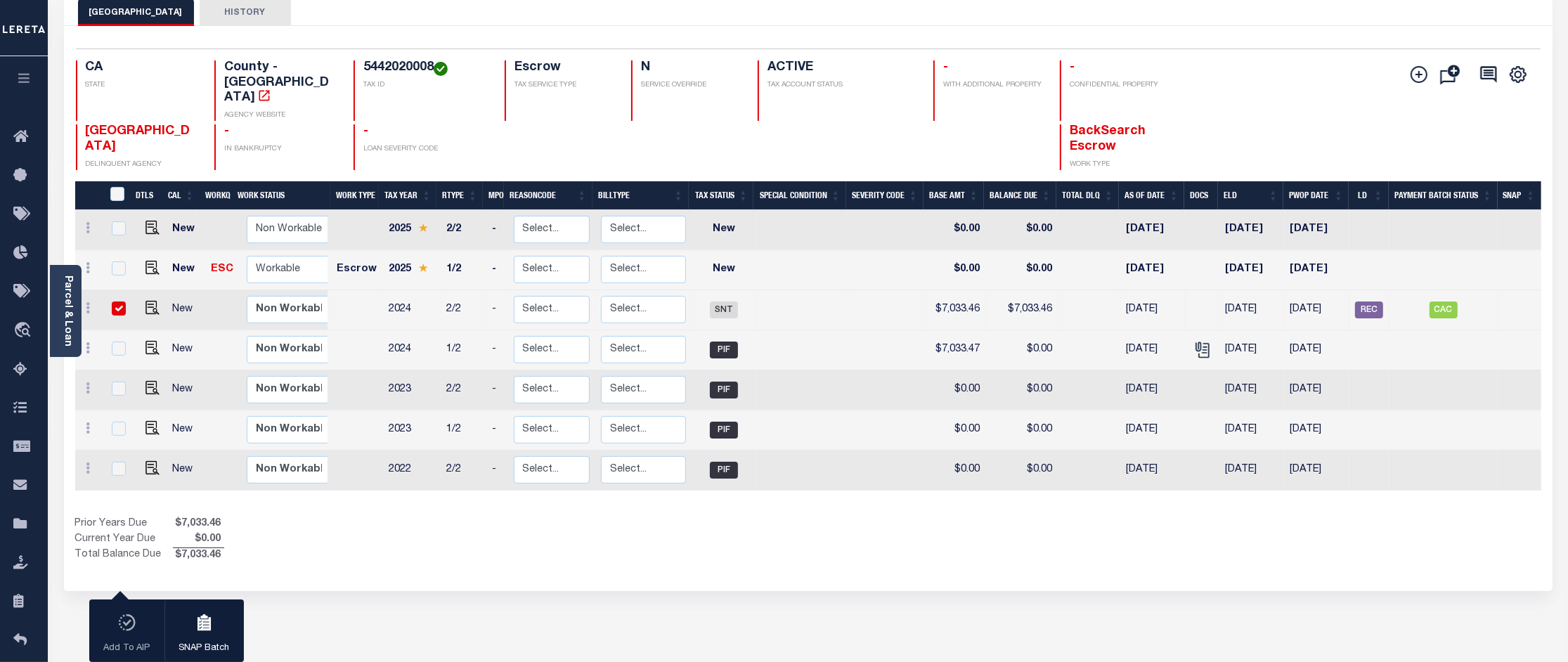
scroll to position [0, 0]
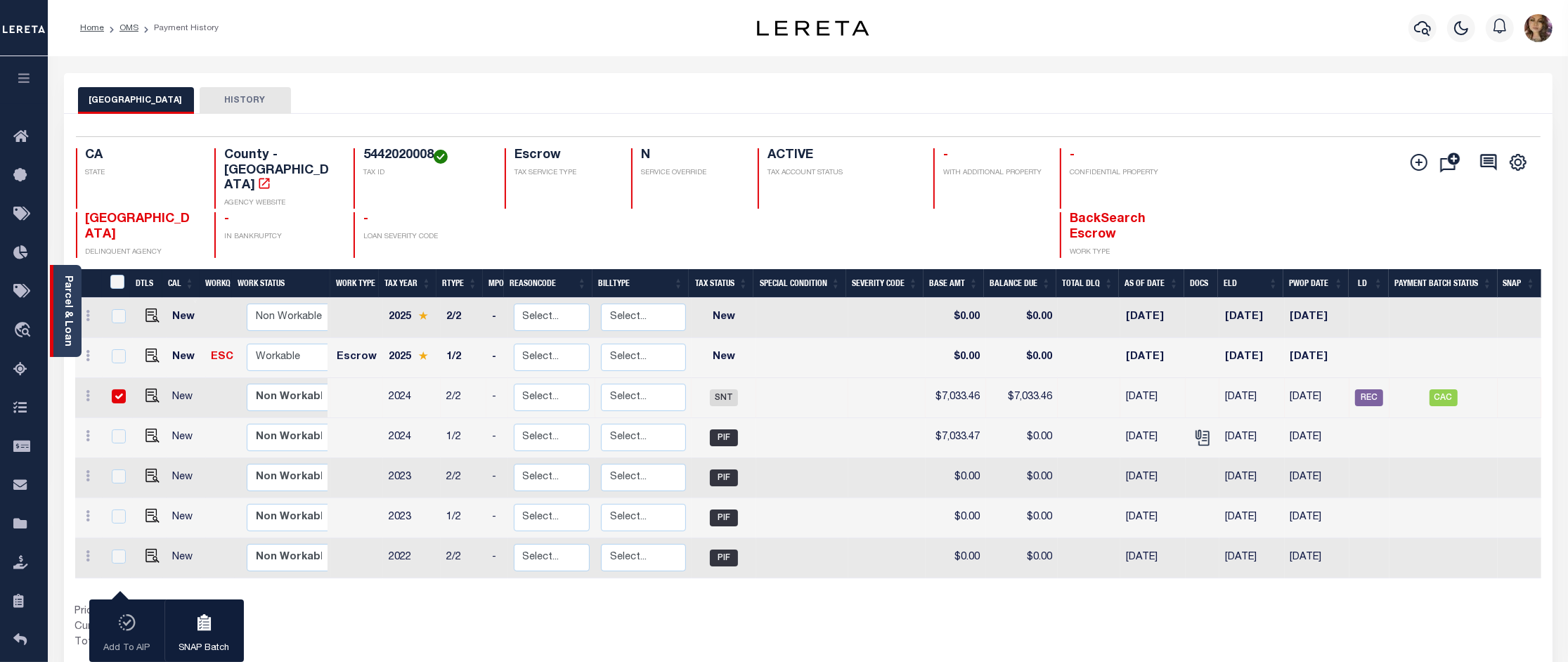
click at [62, 300] on link "Parcel & Loan" at bounding box center [67, 311] width 10 height 71
